Goal: Navigation & Orientation: Find specific page/section

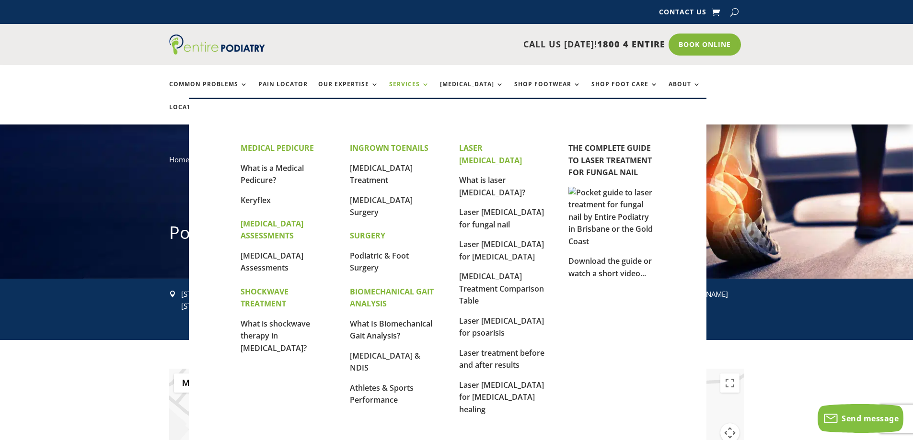
click at [406, 92] on link "Services" at bounding box center [409, 91] width 40 height 21
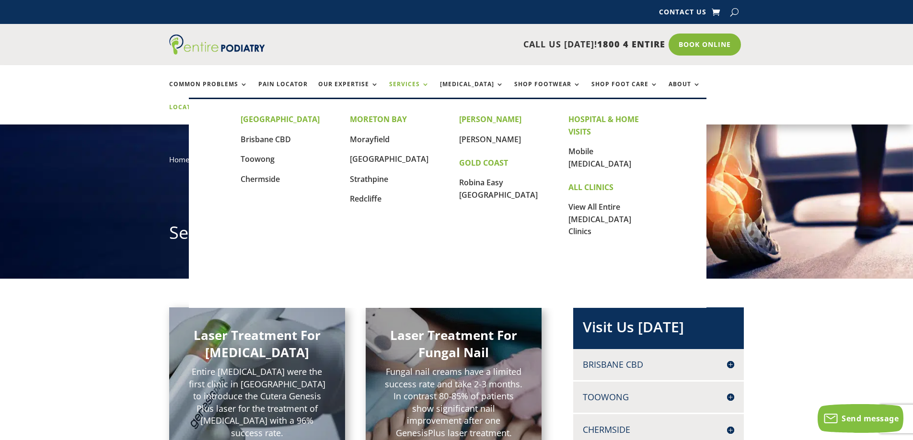
click at [217, 104] on link "Locations" at bounding box center [193, 114] width 48 height 21
